Goal: Task Accomplishment & Management: Manage account settings

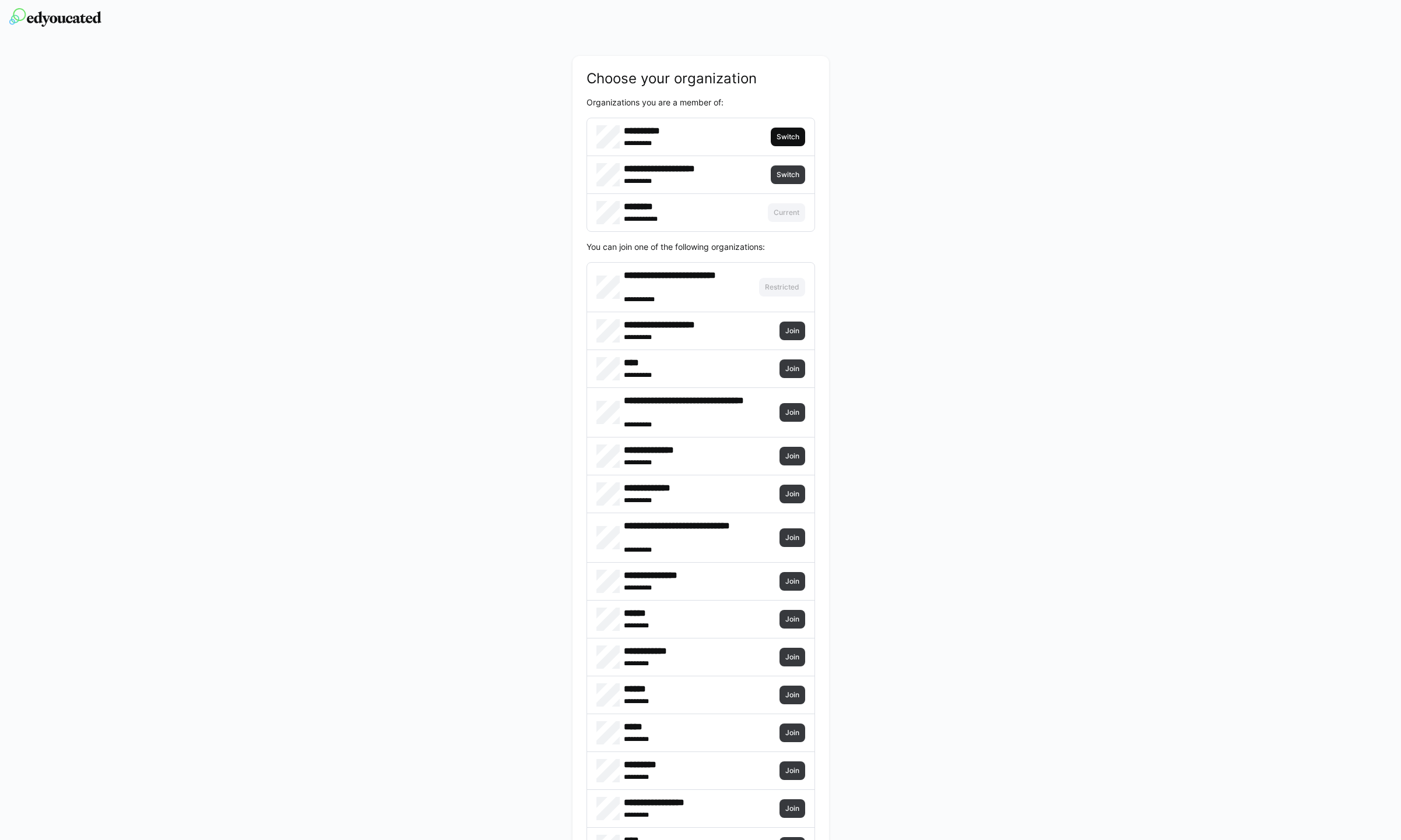
click at [798, 131] on span "Switch" at bounding box center [788, 137] width 34 height 19
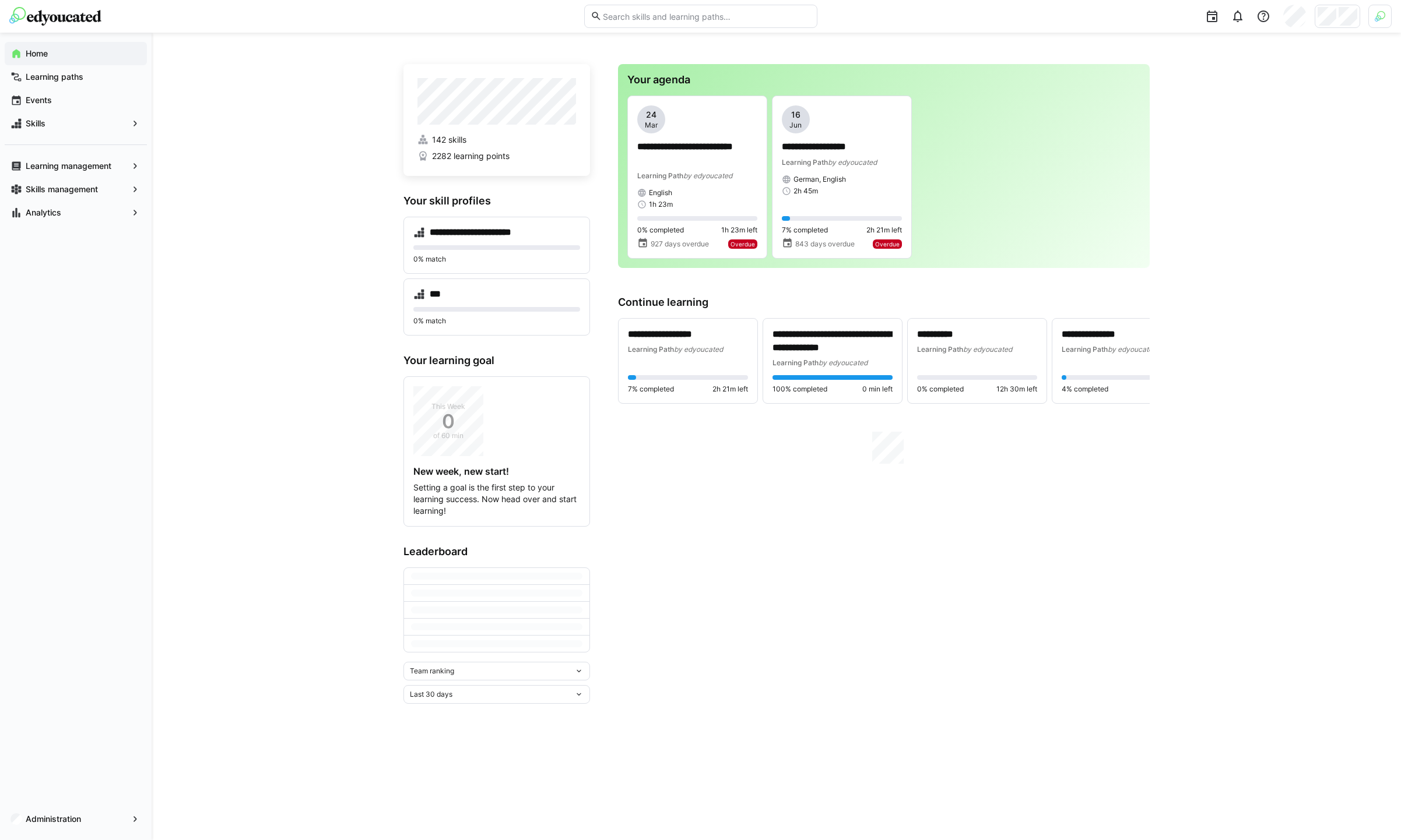
click at [1372, 13] on div at bounding box center [1380, 16] width 23 height 23
click at [1229, 140] on span "Activate" at bounding box center [1249, 137] width 39 height 19
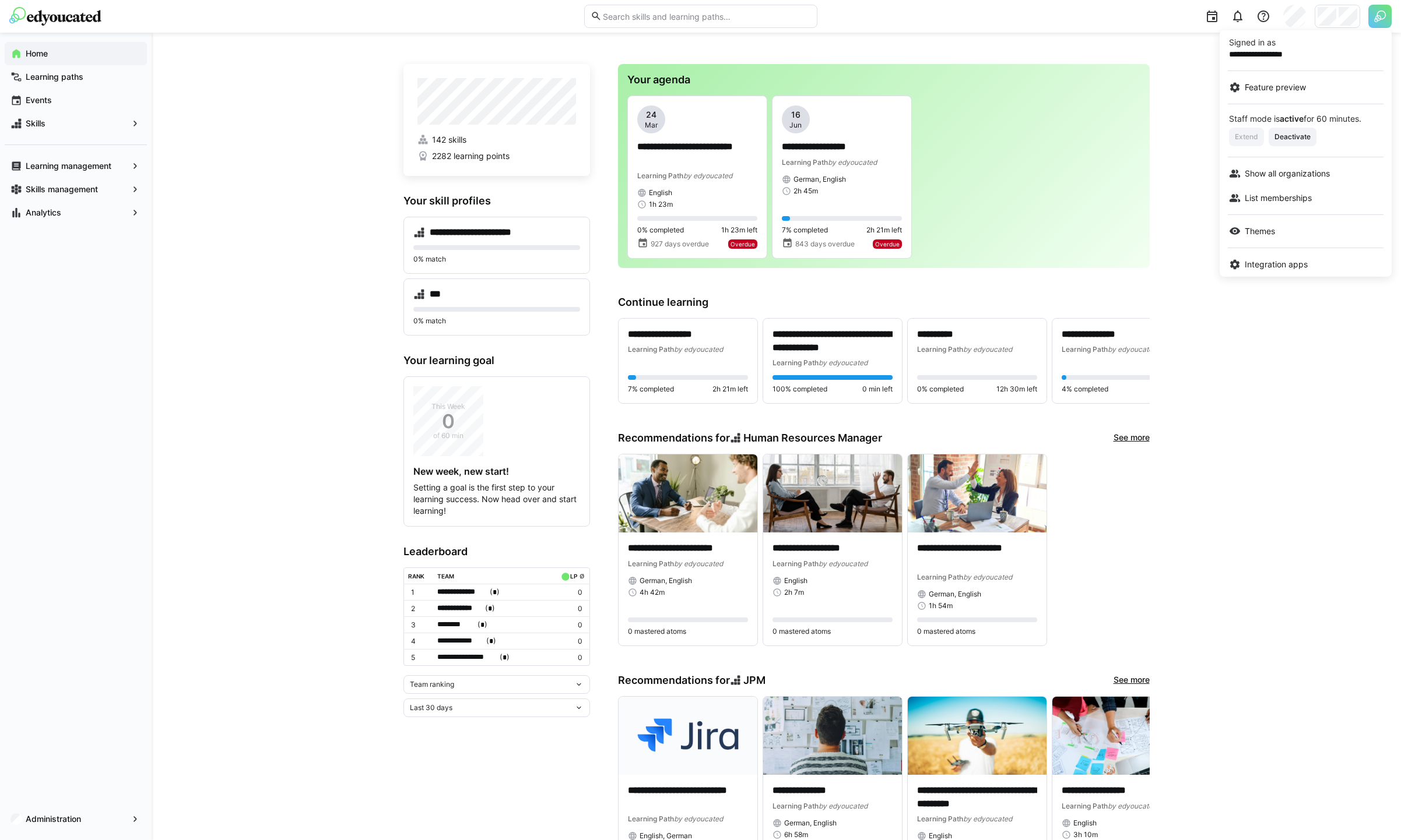
click at [1206, 100] on div at bounding box center [700, 420] width 1401 height 840
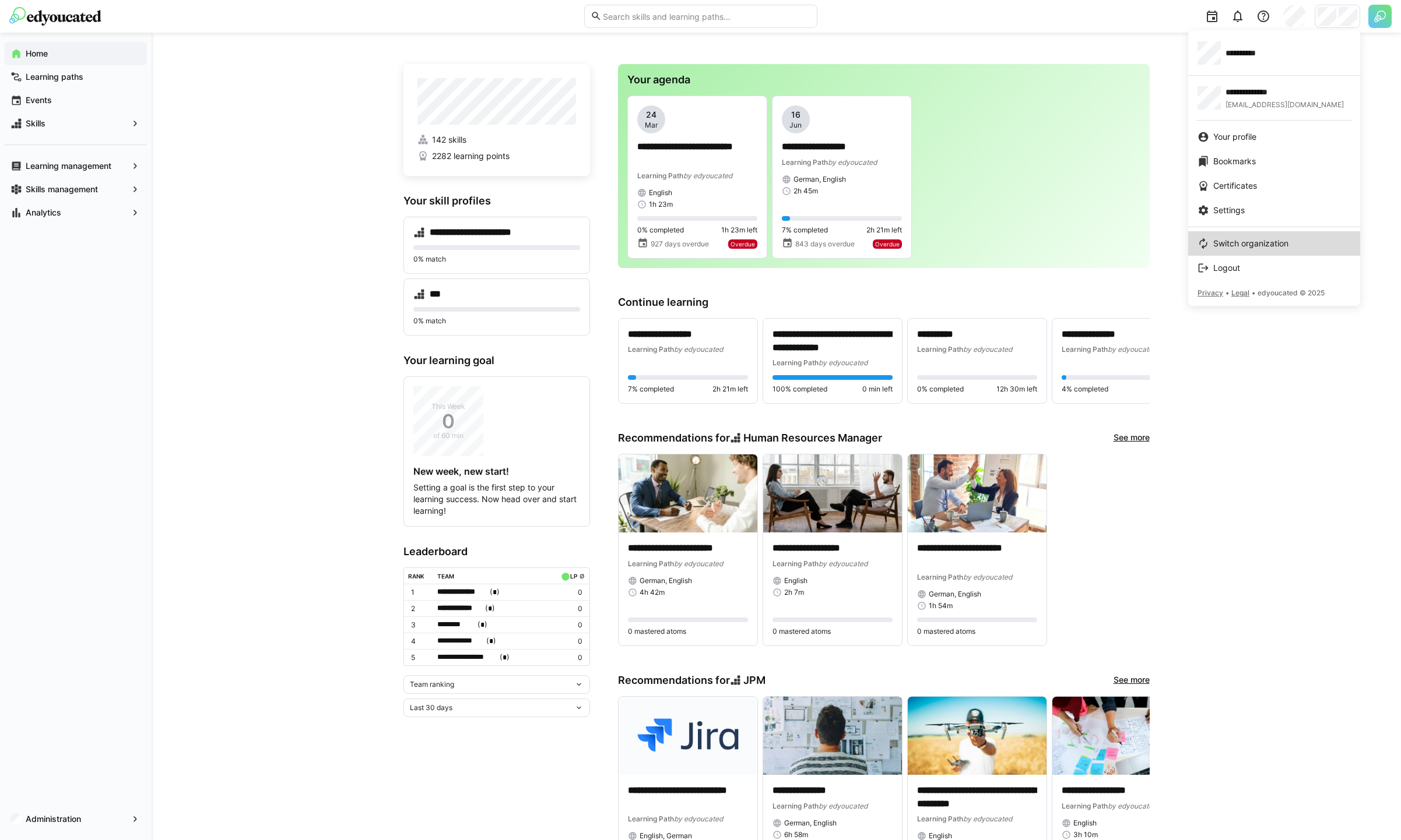
click at [1228, 247] on span "Switch organization" at bounding box center [1251, 243] width 75 height 12
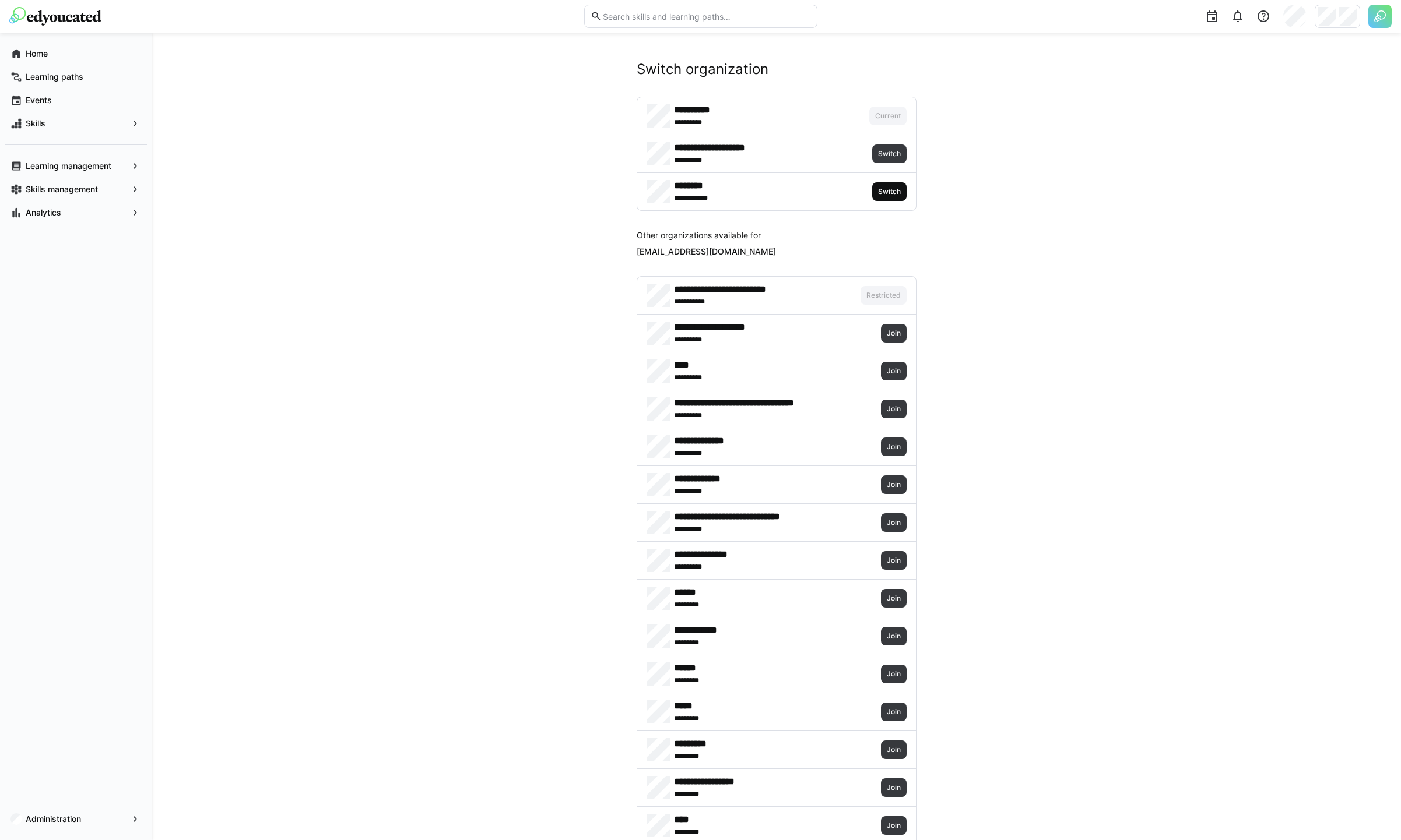
click at [887, 191] on span "Switch" at bounding box center [890, 191] width 25 height 9
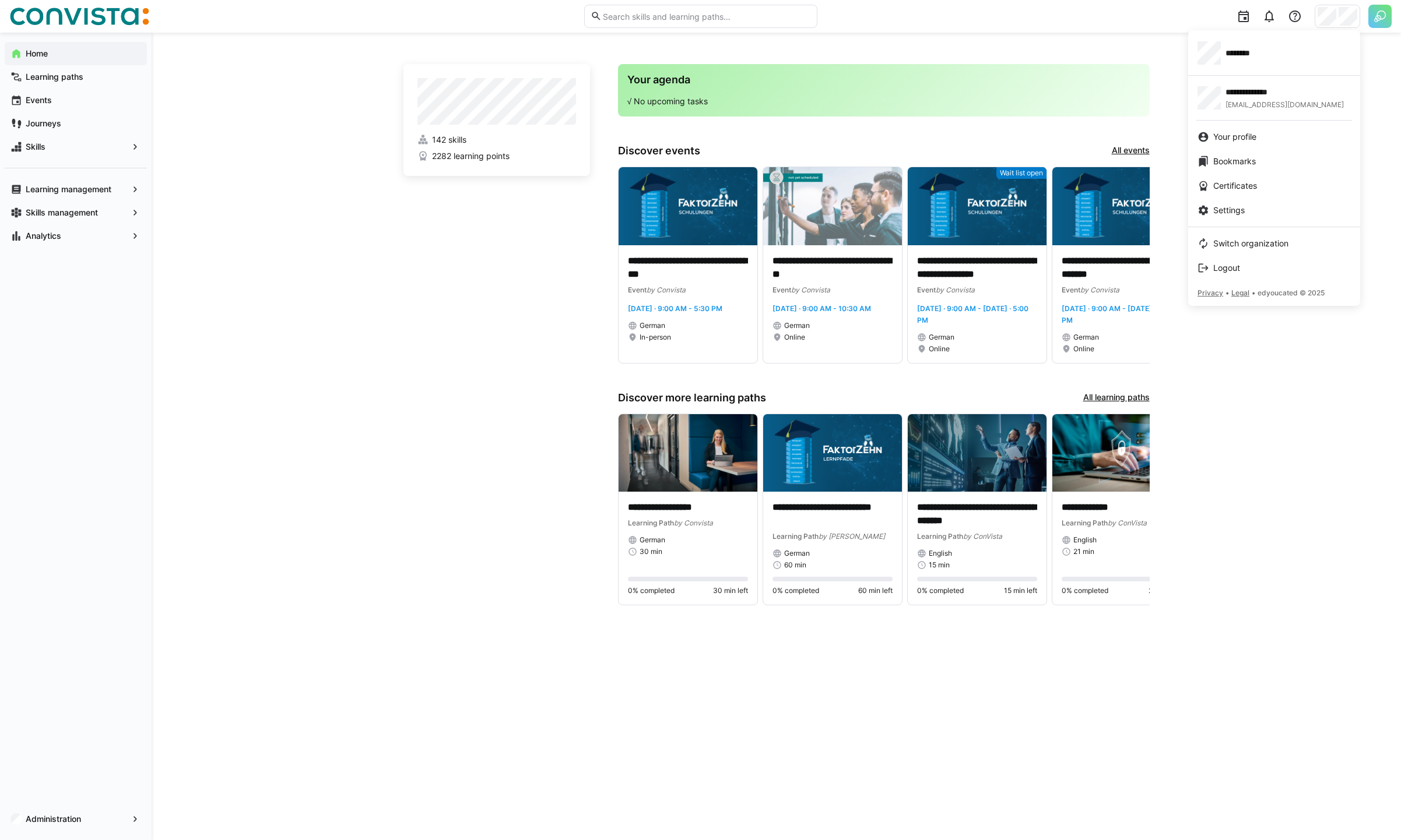
click at [70, 822] on div at bounding box center [700, 420] width 1401 height 840
click at [0, 0] on app-navigation-label "Administration" at bounding box center [0, 0] width 0 height 0
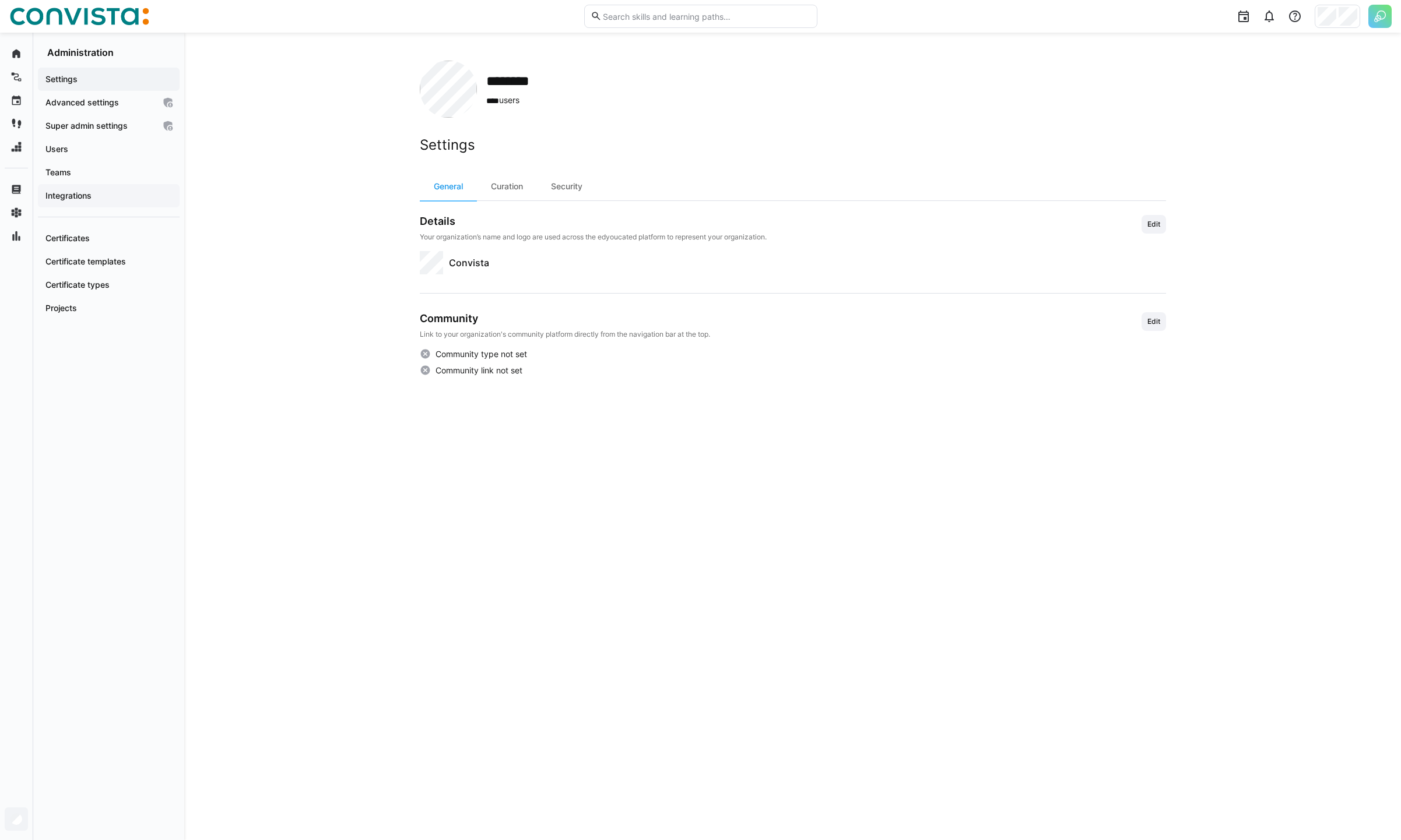
click at [0, 0] on app-navigation-label "Integrations" at bounding box center [0, 0] width 0 height 0
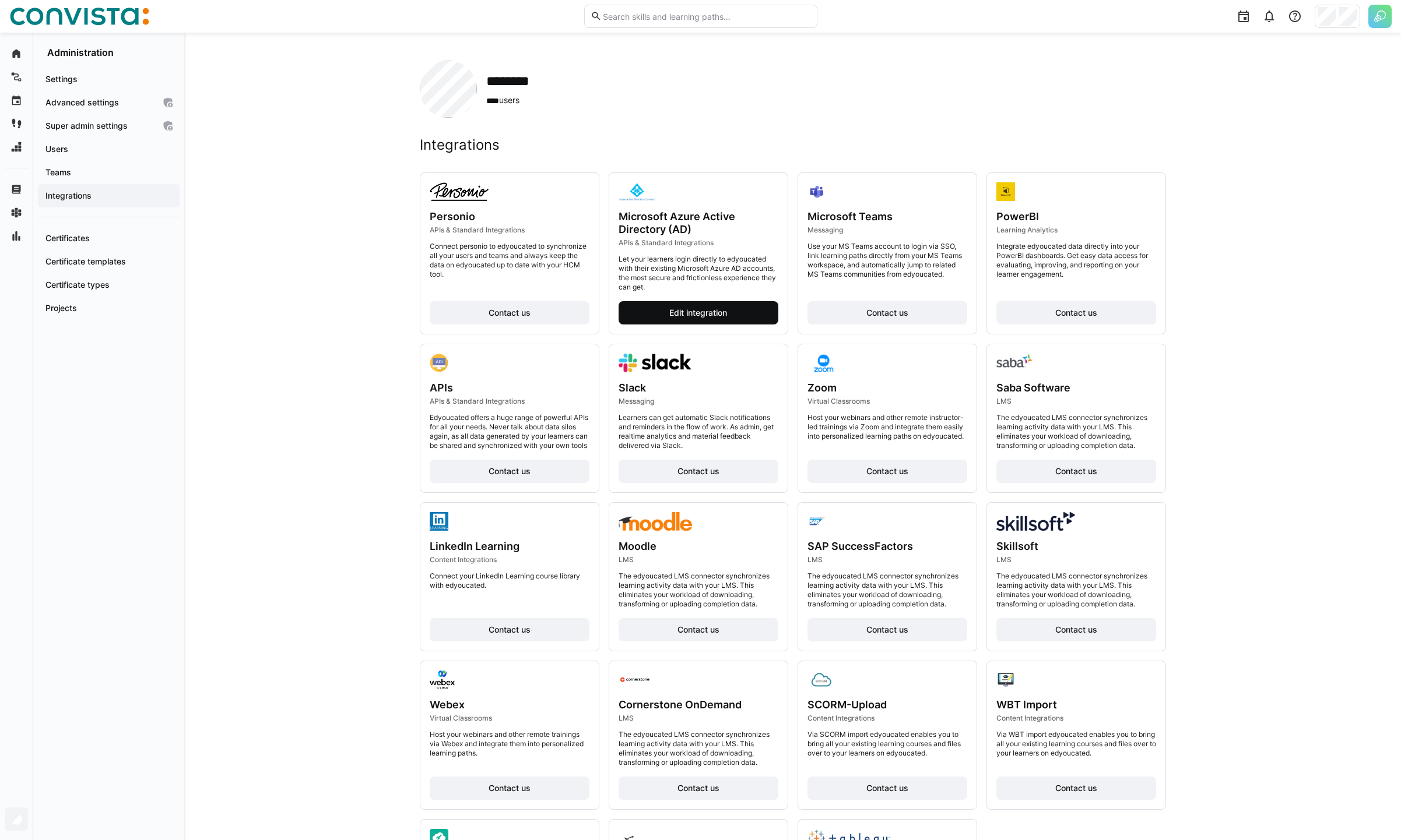
click at [695, 317] on span "Edit integration" at bounding box center [698, 313] width 61 height 12
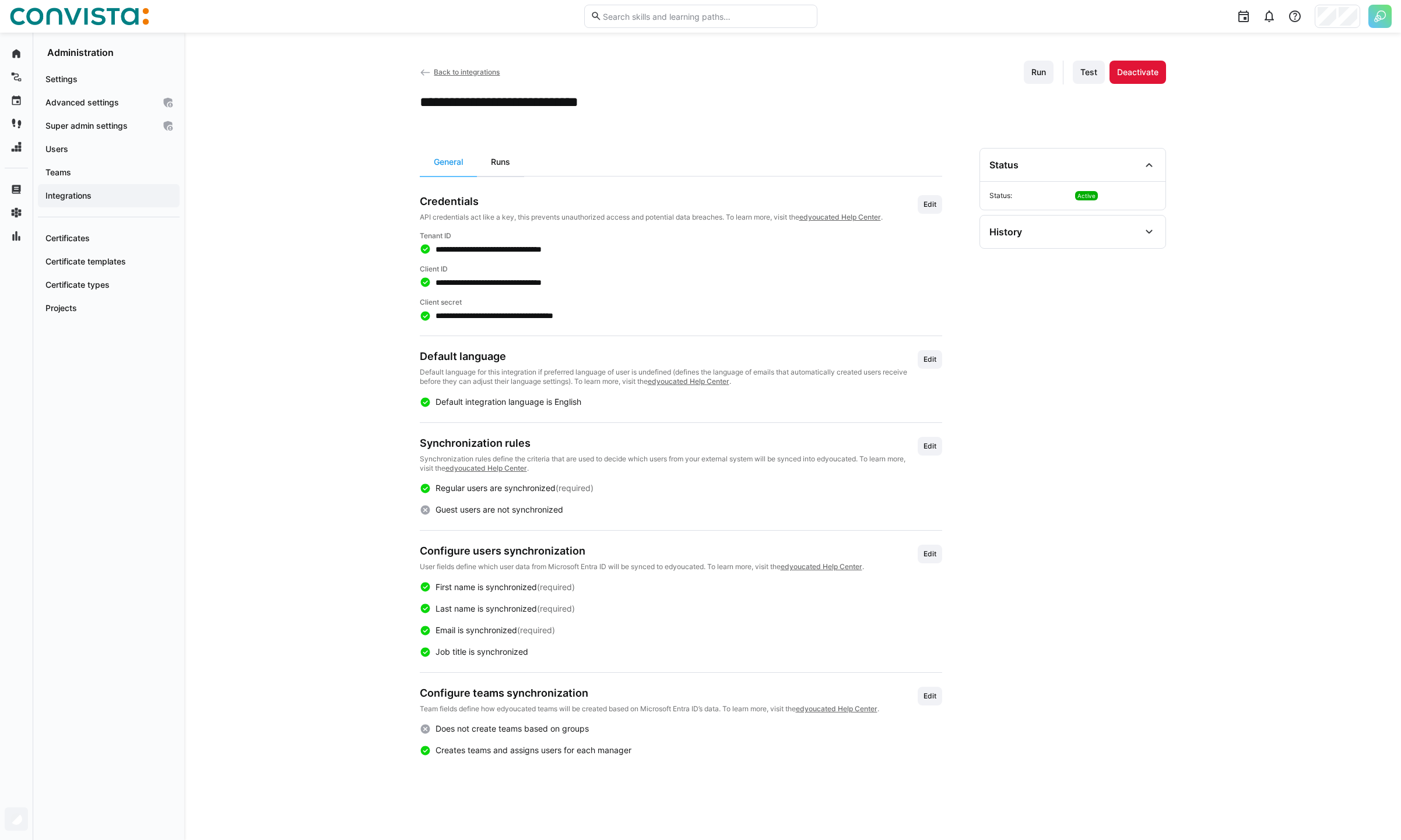
click at [496, 164] on div "Runs" at bounding box center [500, 162] width 47 height 28
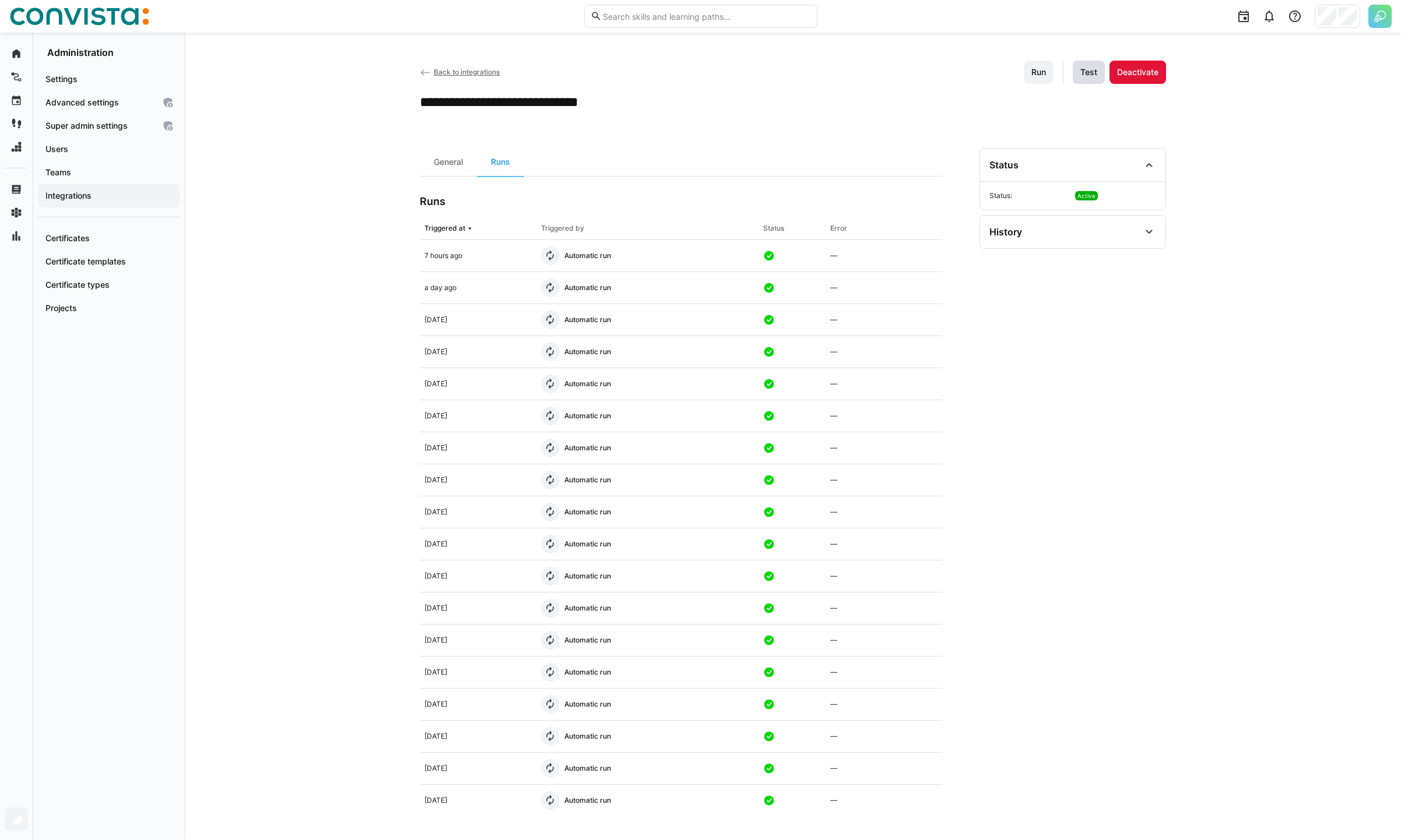
click at [1085, 71] on span "Test" at bounding box center [1088, 71] width 21 height 12
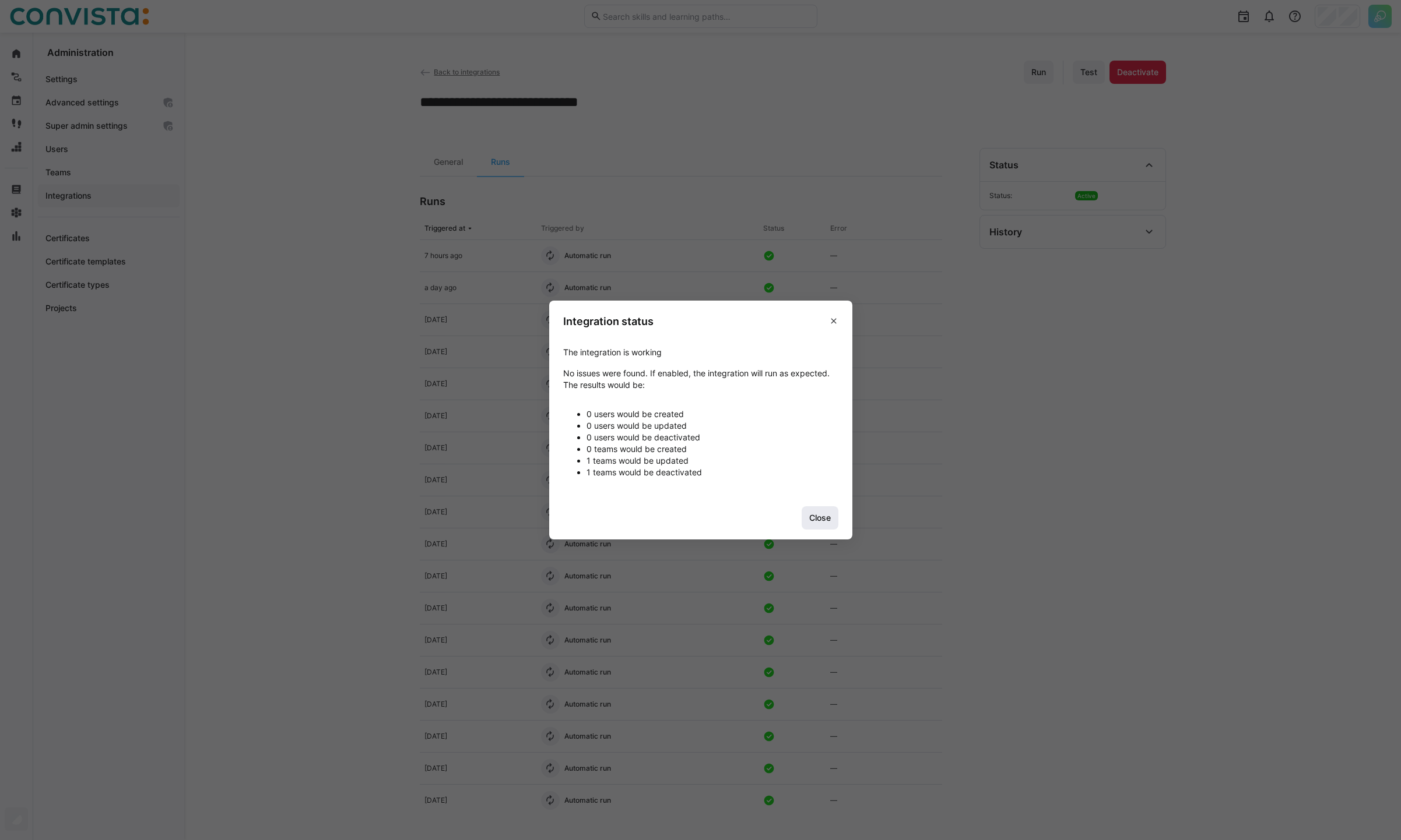
click at [821, 517] on span "Close" at bounding box center [820, 517] width 25 height 12
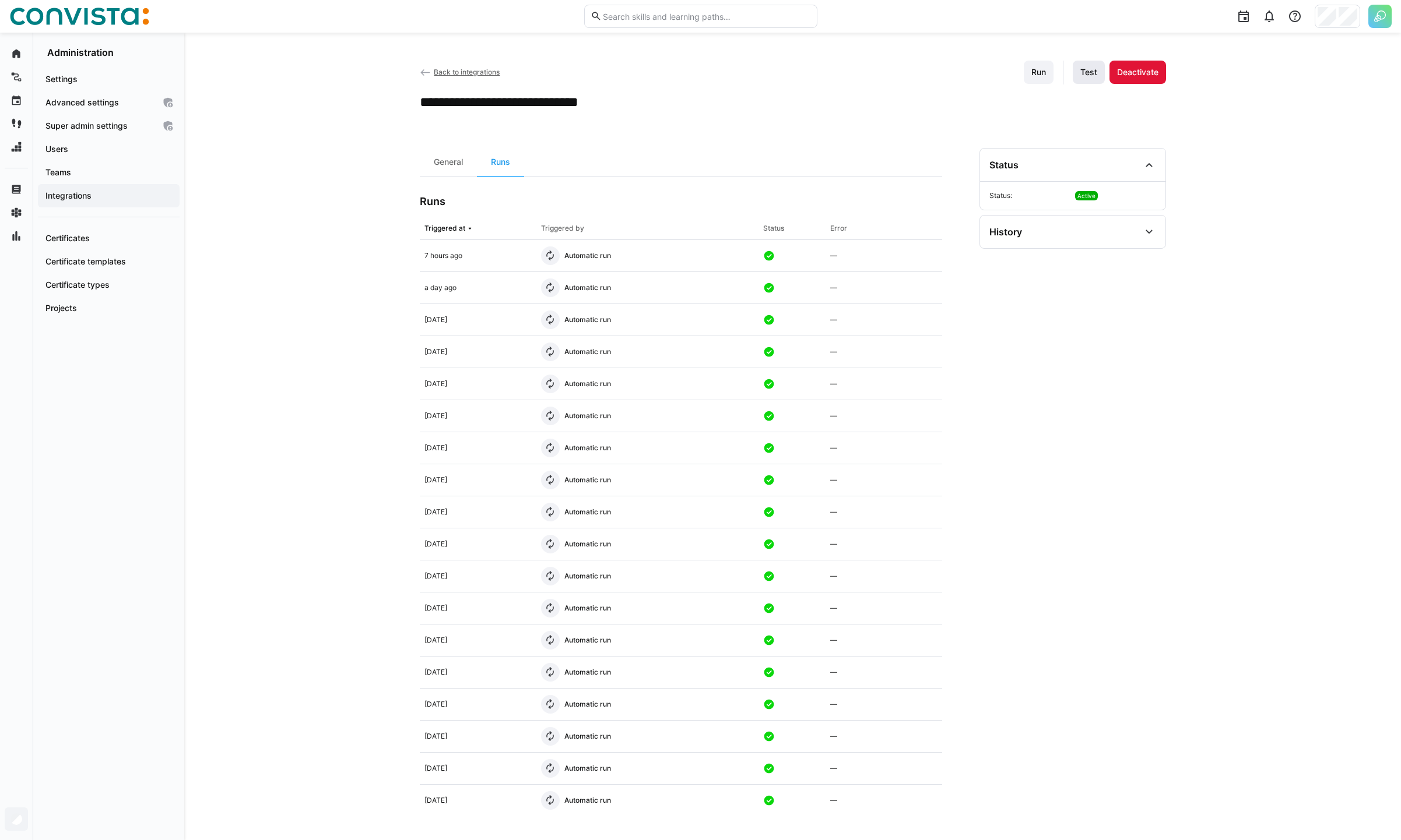
click at [1085, 74] on span "Test" at bounding box center [1088, 71] width 21 height 12
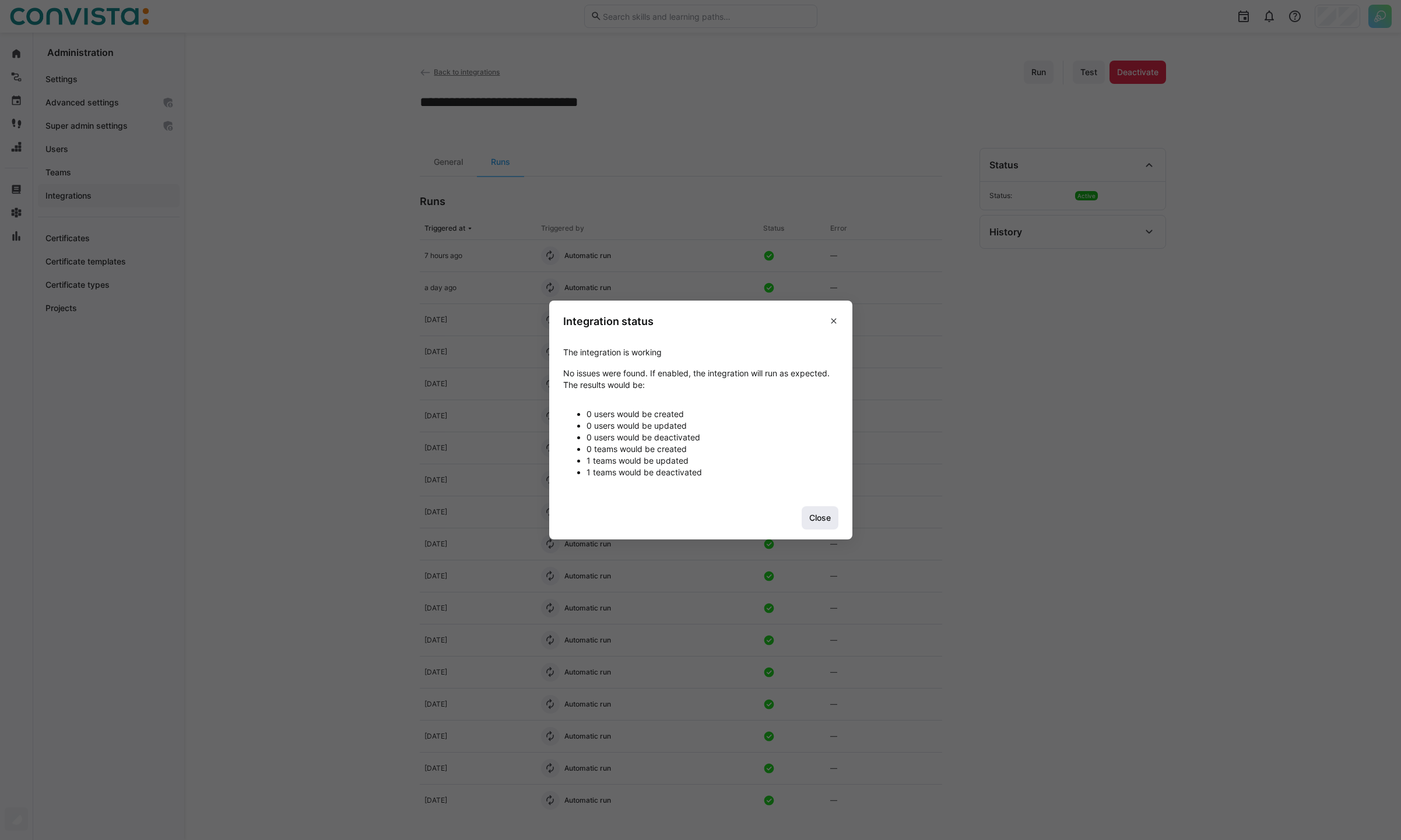
click at [836, 518] on span "Close" at bounding box center [820, 518] width 37 height 23
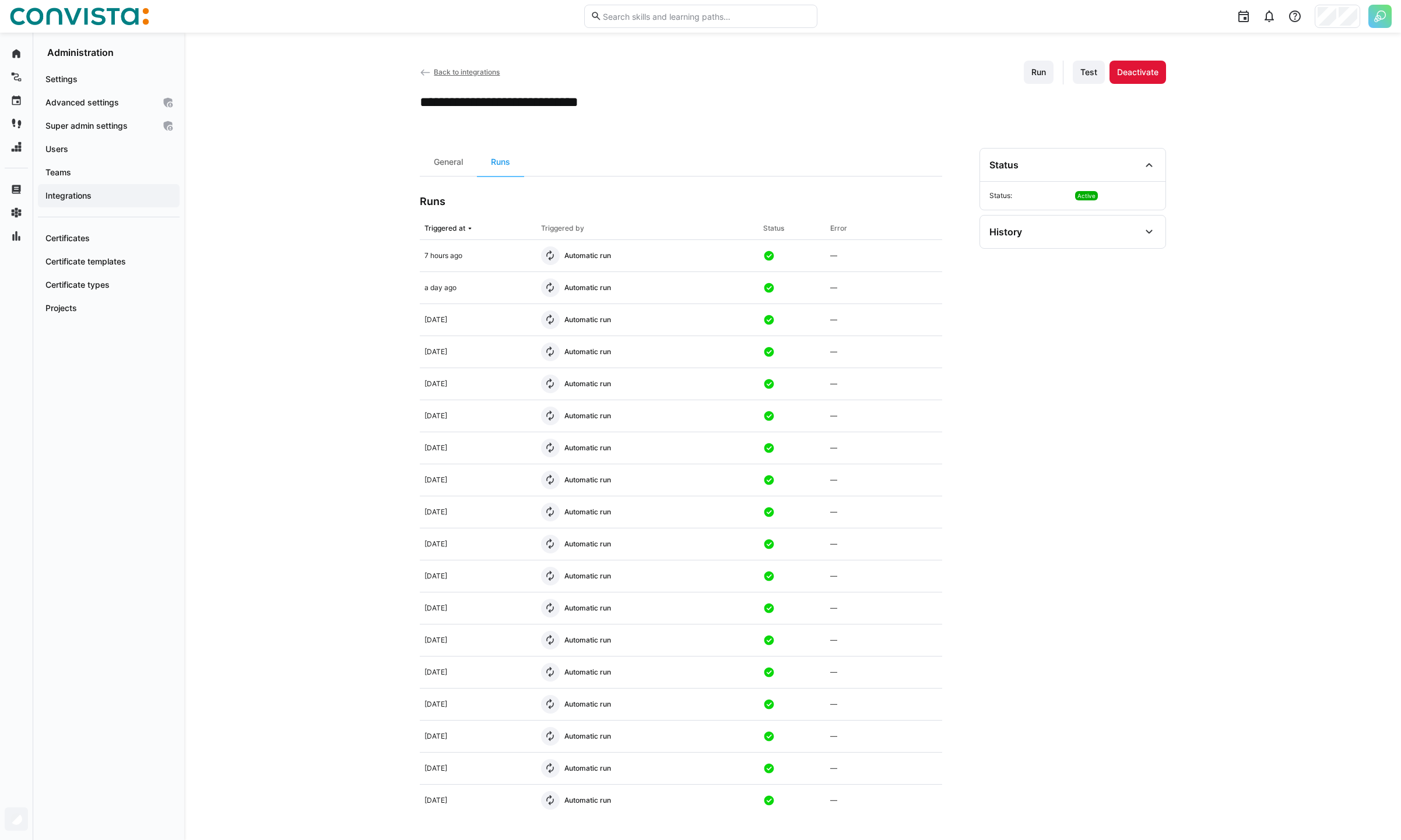
click at [262, 137] on div "**********" at bounding box center [792, 437] width 1217 height 808
click at [1082, 73] on span "Test" at bounding box center [1088, 71] width 21 height 12
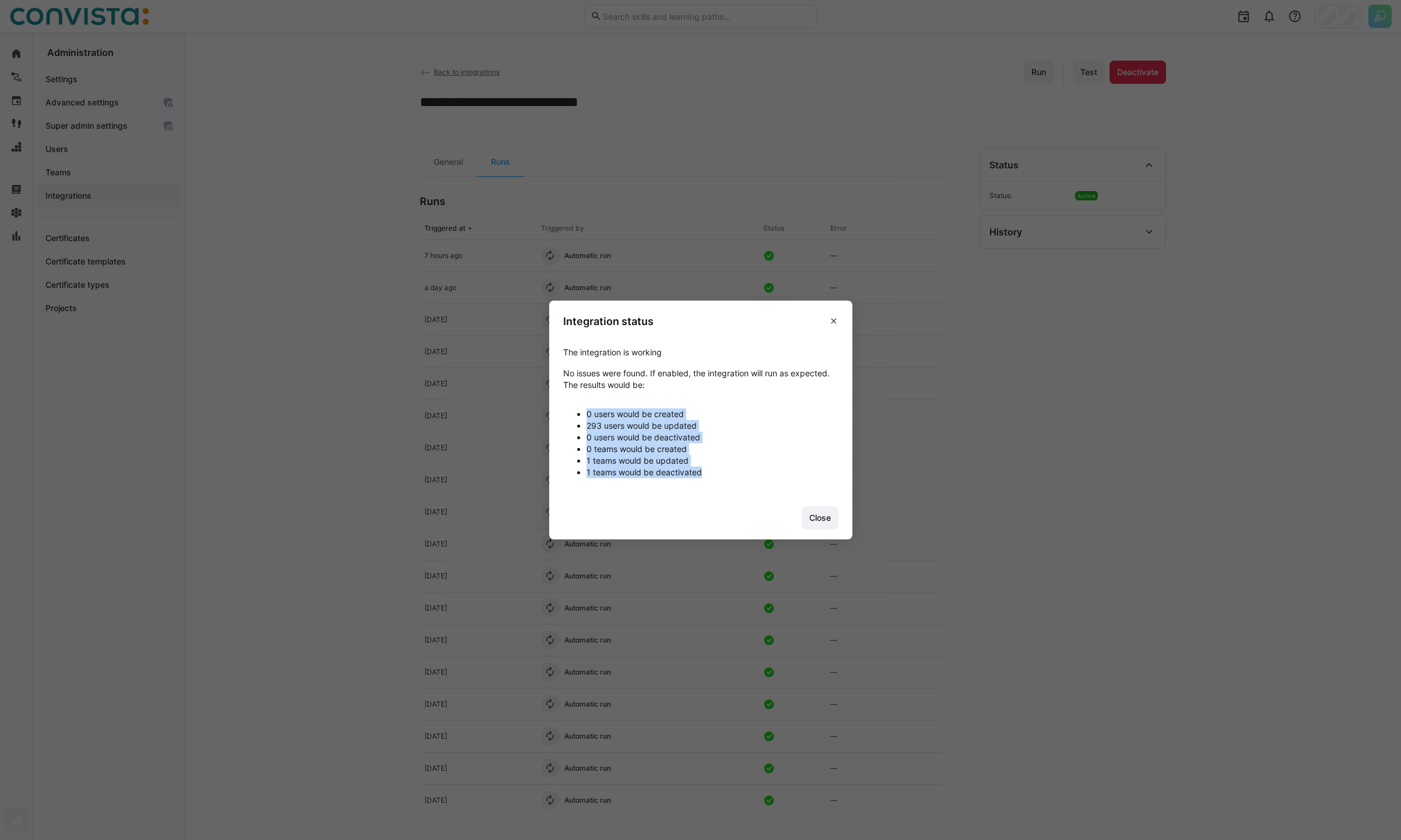
drag, startPoint x: 718, startPoint y: 475, endPoint x: 580, endPoint y: 409, distance: 153.0
click at [580, 409] on ul "0 users would be created 293 users would be updated 0 users would be deactivate…" at bounding box center [701, 443] width 275 height 70
copy ul "0 users would be created 293 users would be updated 0 users would be deactivate…"
click at [692, 439] on li "0 users would be deactivated" at bounding box center [713, 437] width 252 height 12
click at [831, 323] on eds-icon at bounding box center [833, 321] width 9 height 9
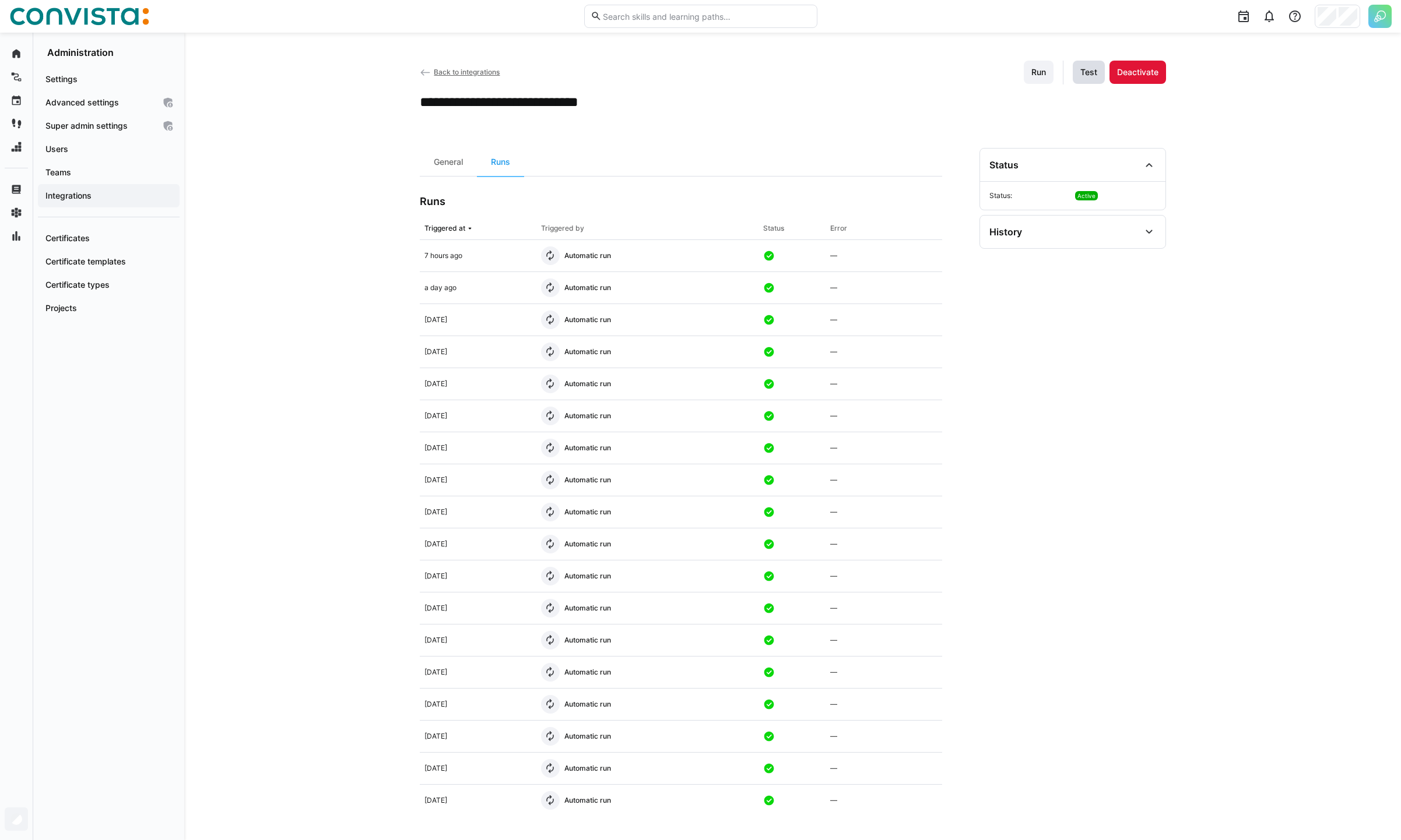
click at [1078, 71] on span "Test" at bounding box center [1088, 71] width 21 height 12
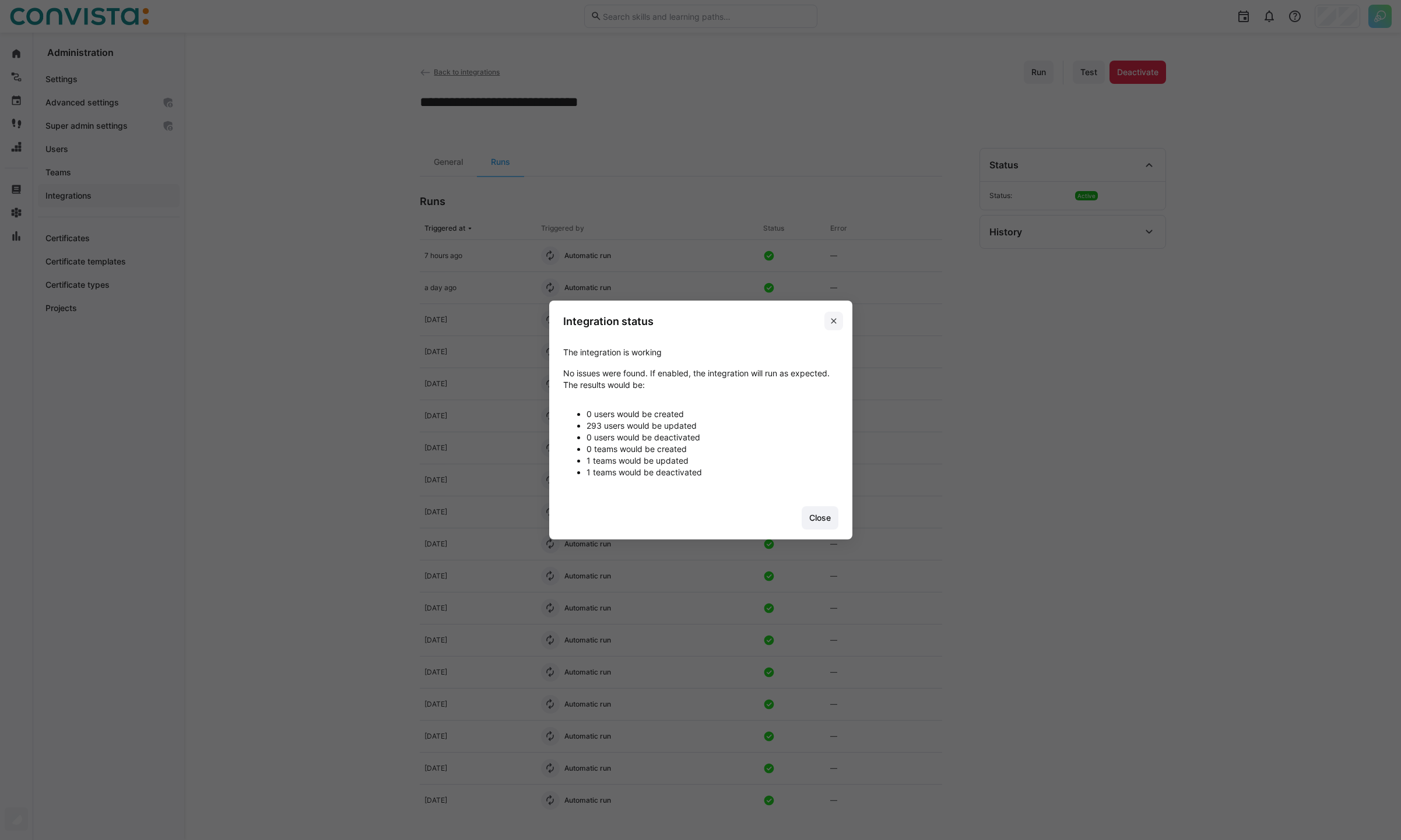
click at [827, 319] on span at bounding box center [833, 321] width 19 height 19
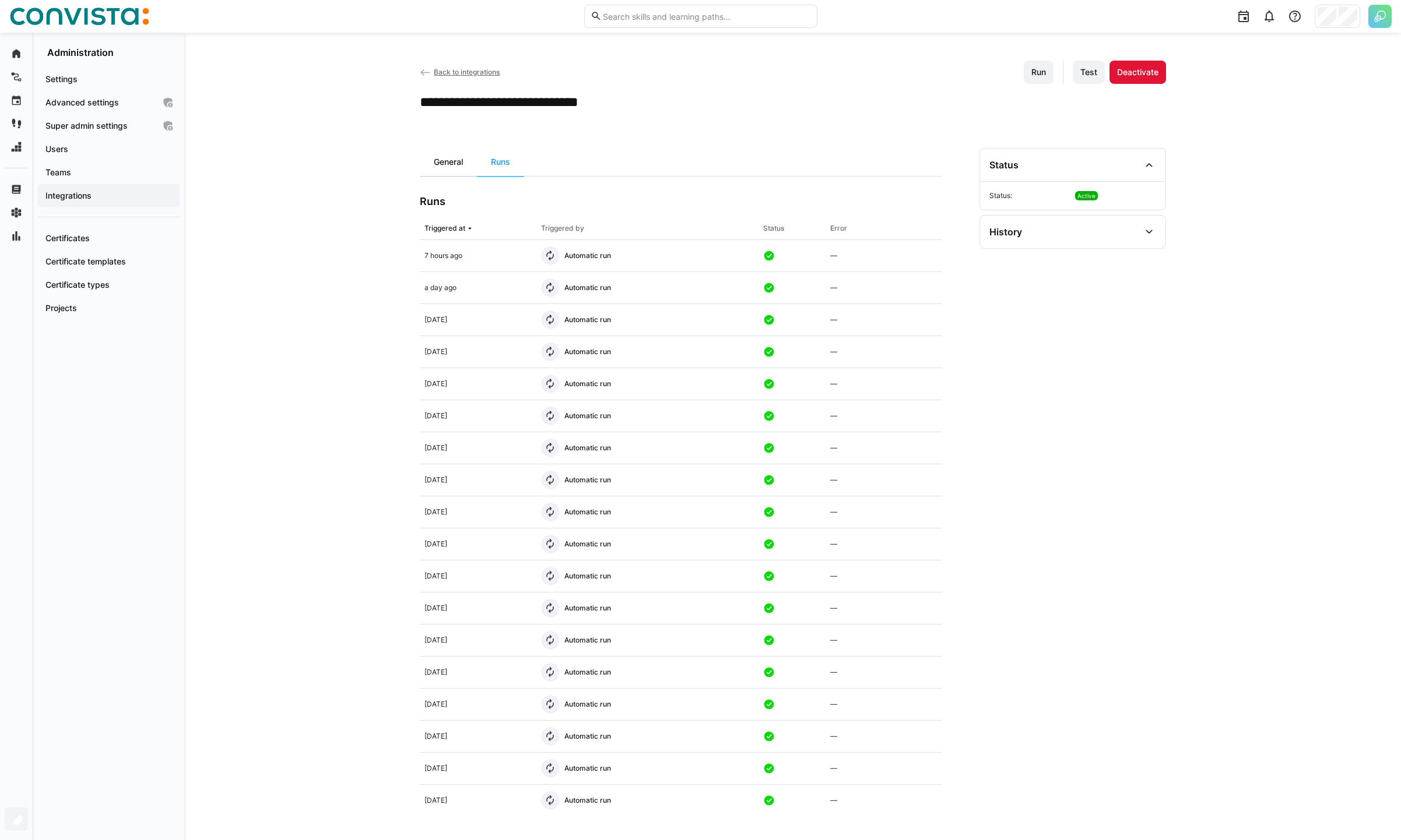
click at [437, 157] on div "General" at bounding box center [449, 162] width 57 height 28
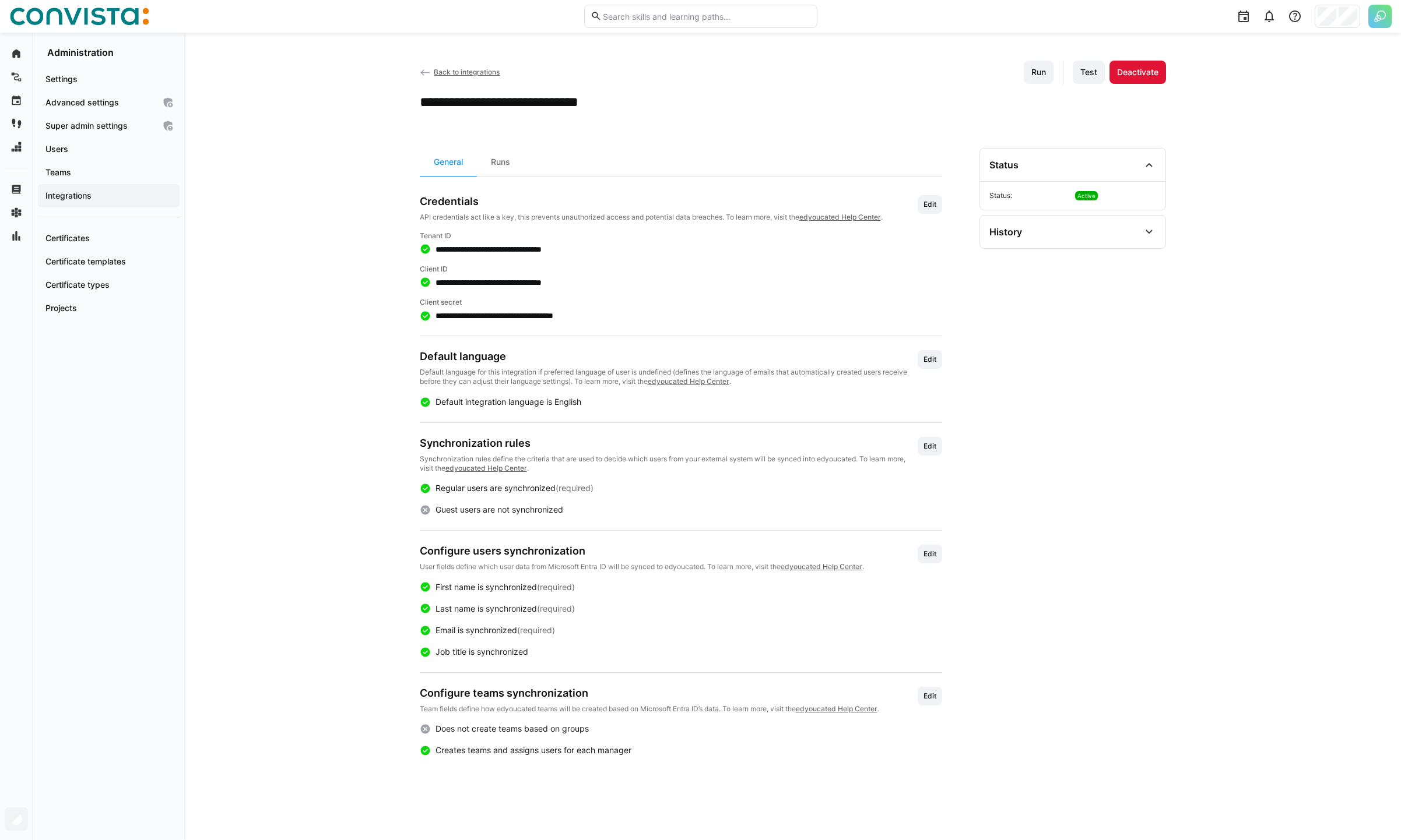
click at [420, 73] on eds-icon at bounding box center [426, 72] width 12 height 12
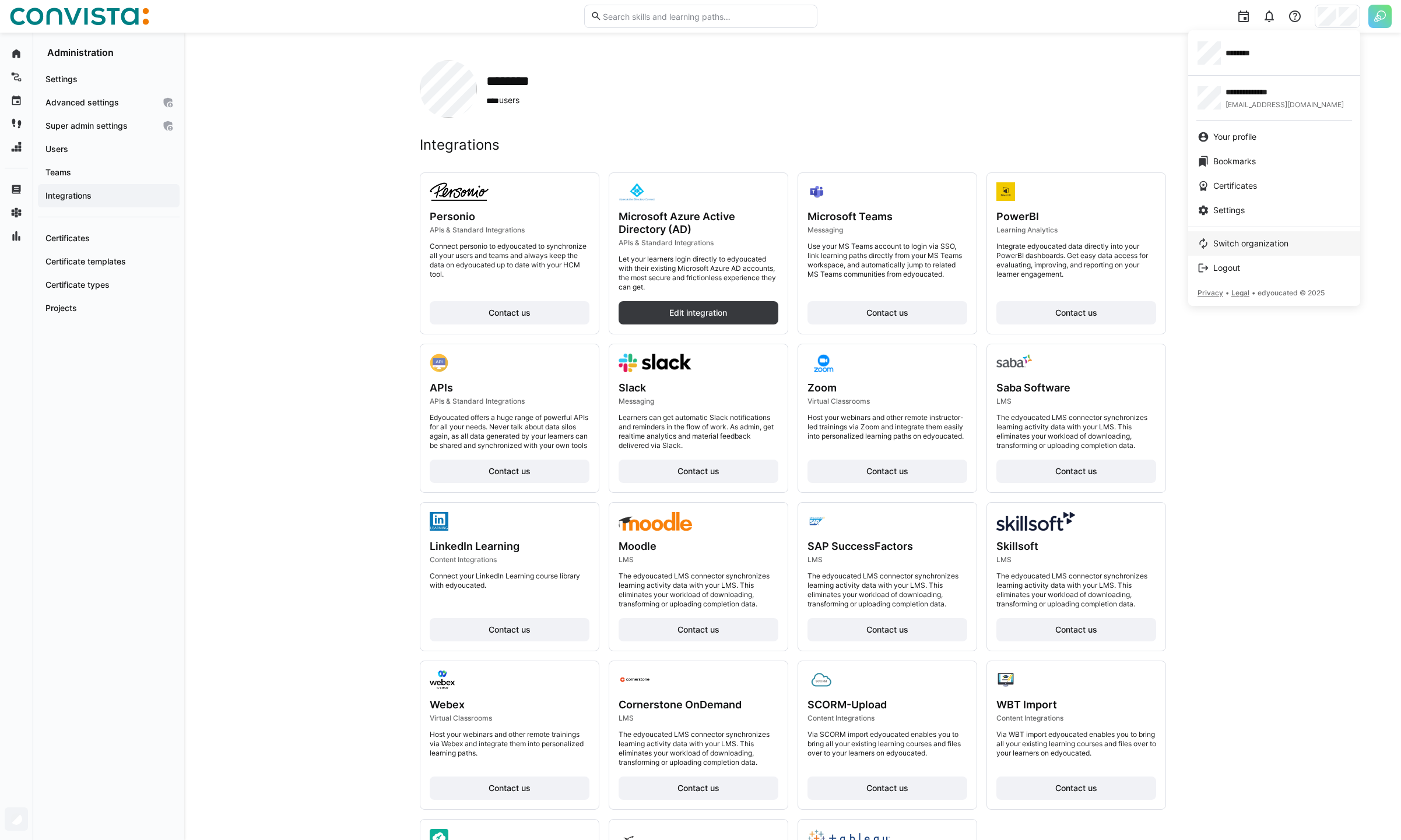
click at [1251, 240] on span "Switch organization" at bounding box center [1251, 243] width 75 height 12
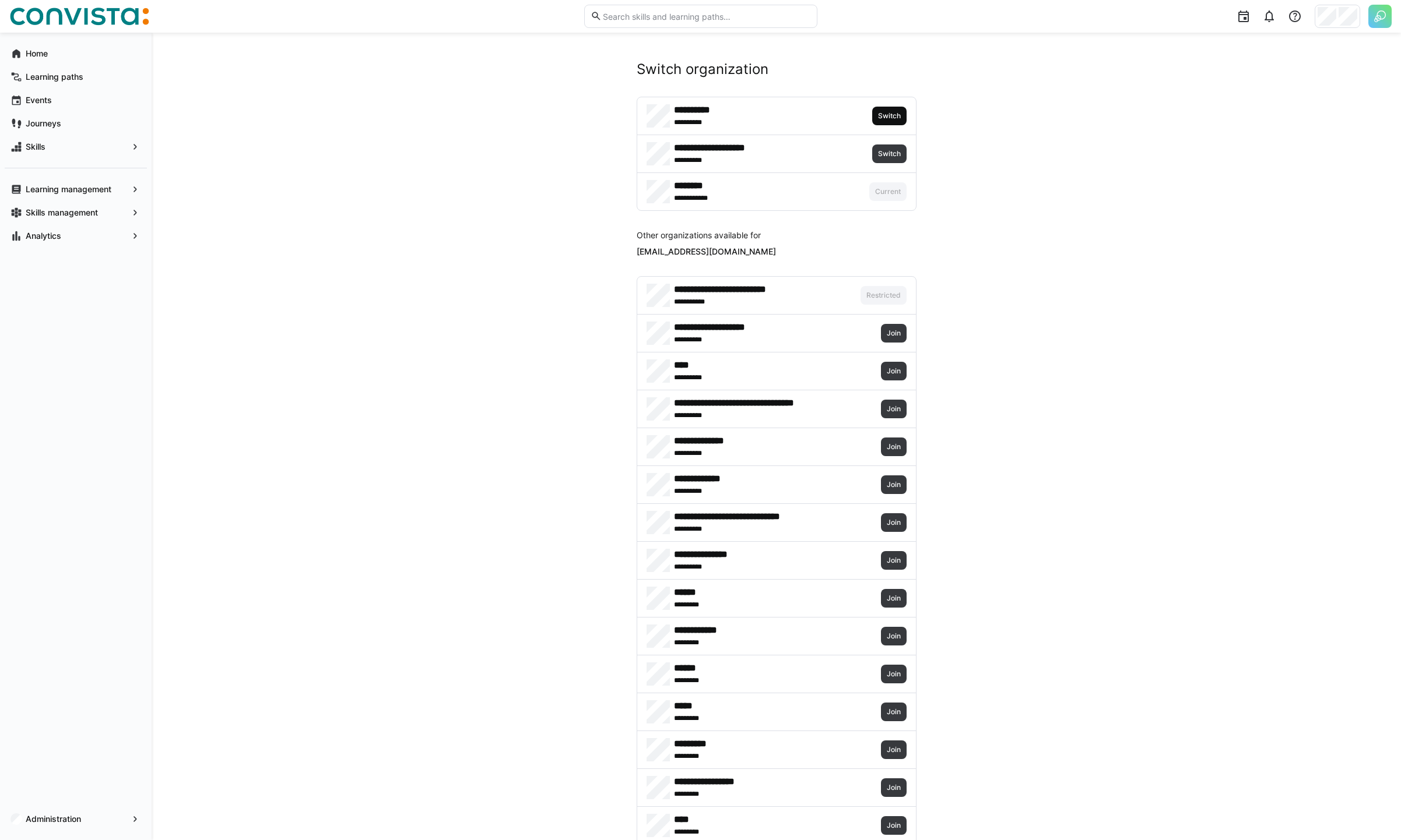
click at [892, 114] on span "Switch" at bounding box center [890, 116] width 25 height 9
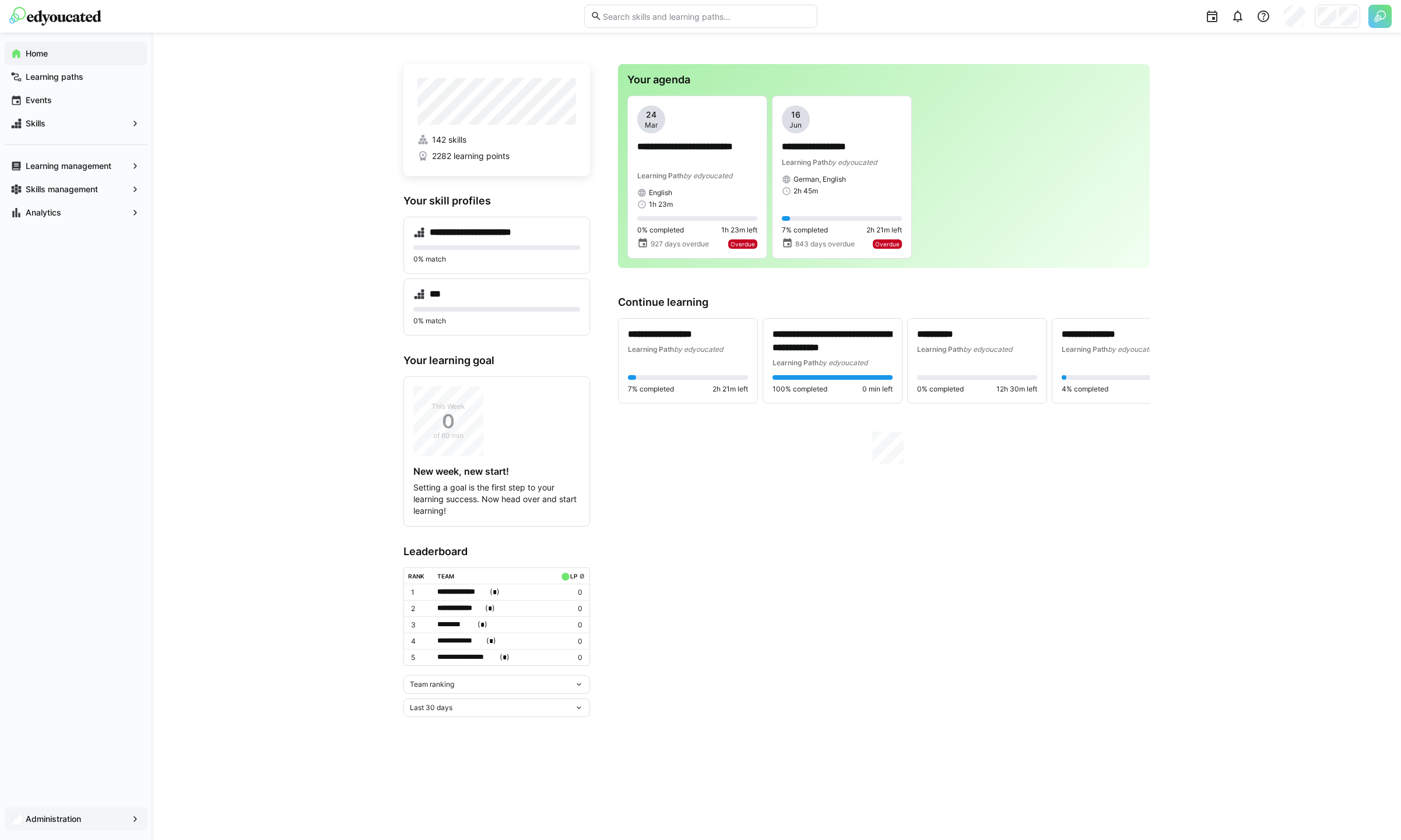
click at [91, 819] on span "Administration" at bounding box center [76, 819] width 104 height 12
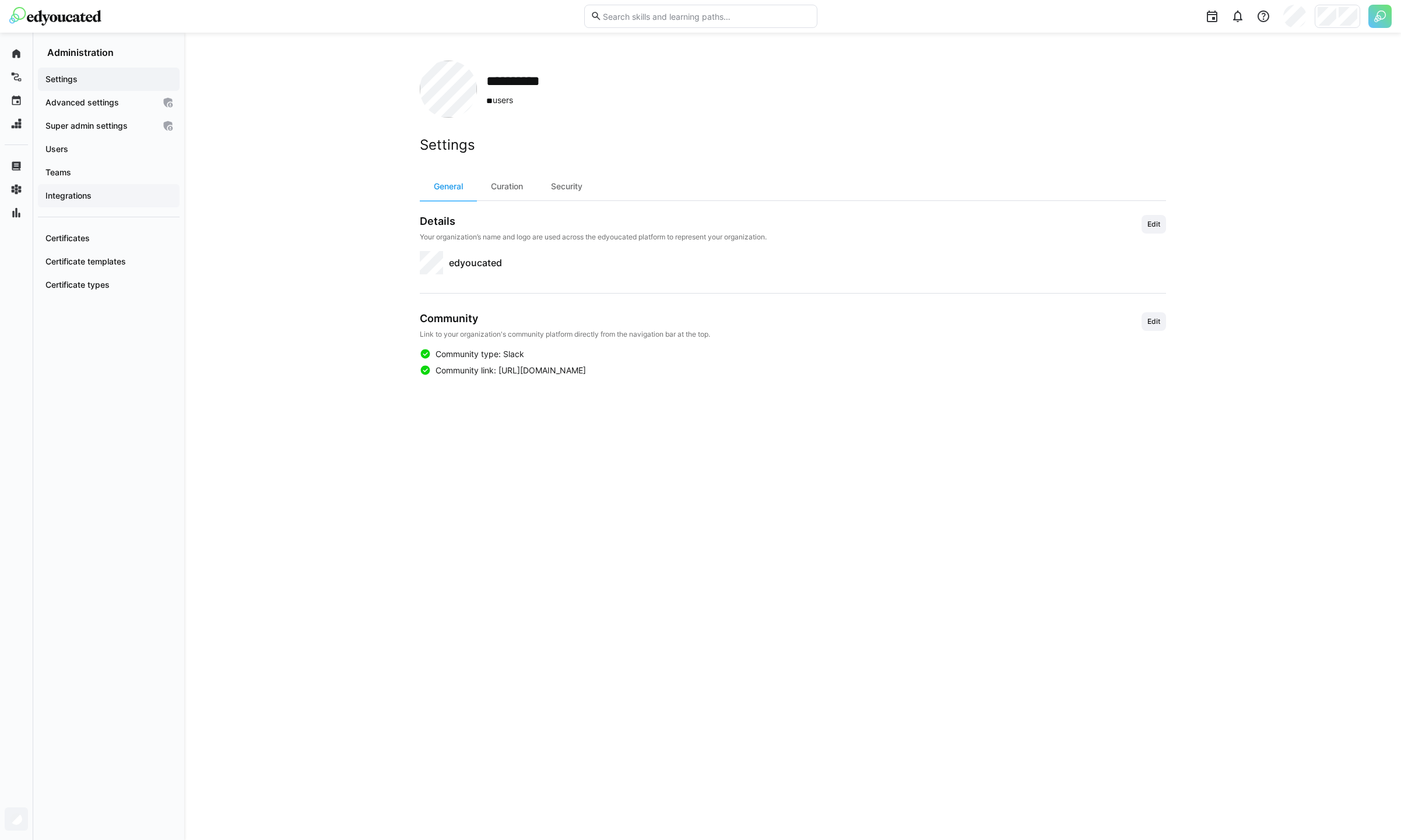
click at [101, 198] on span "Integrations" at bounding box center [108, 196] width 130 height 12
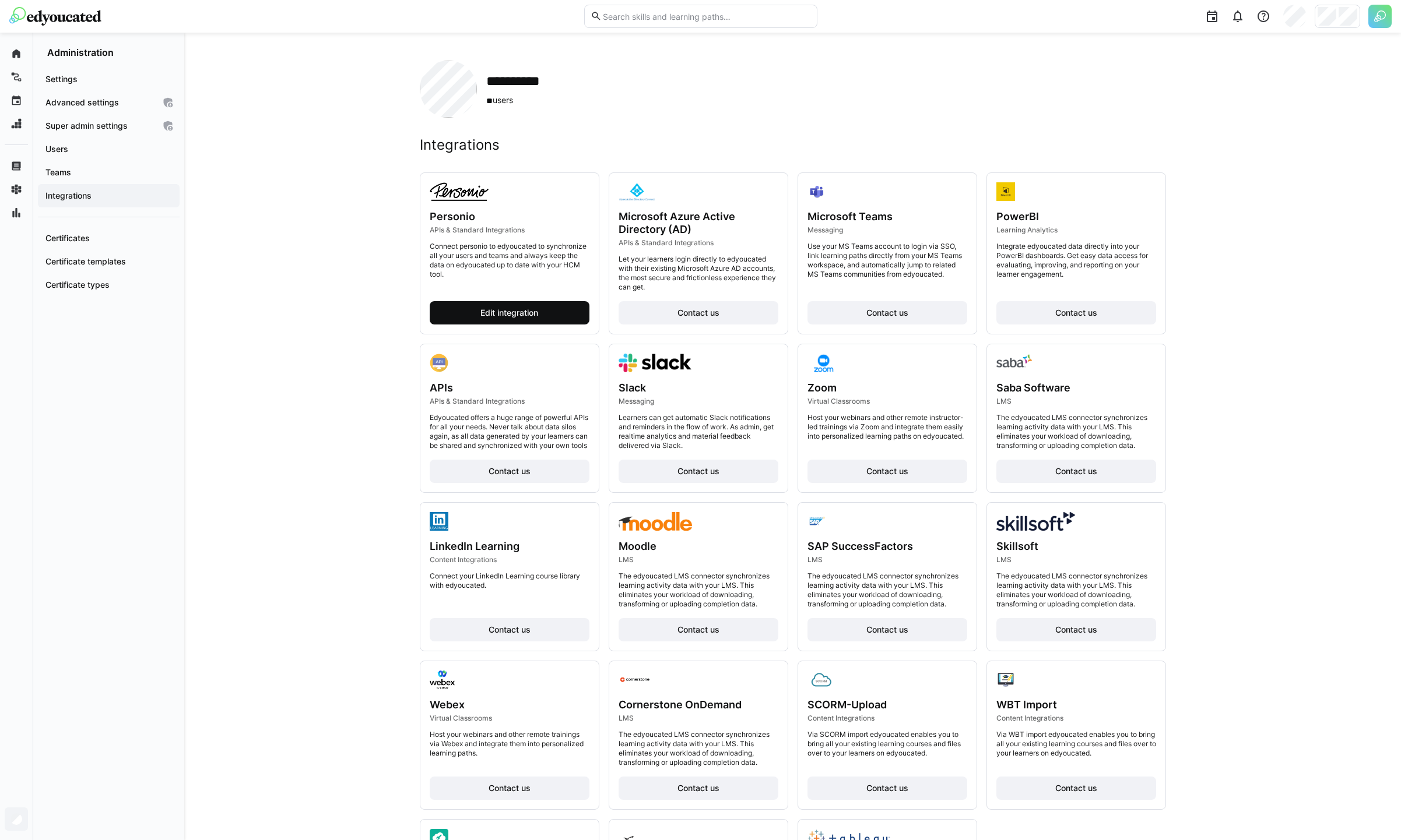
click at [524, 304] on span "Edit integration" at bounding box center [510, 313] width 160 height 23
